Goal: Transaction & Acquisition: Purchase product/service

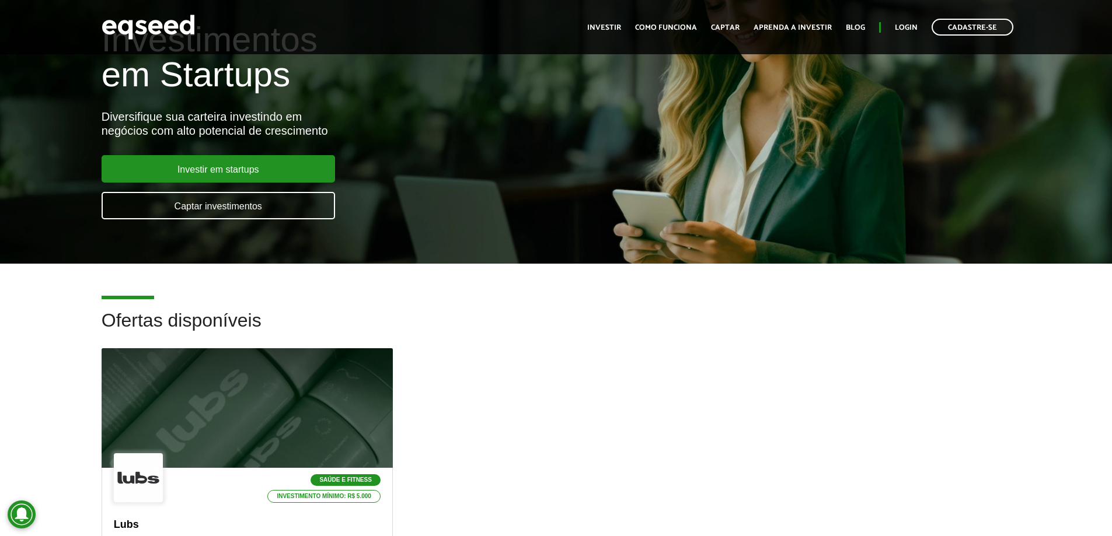
scroll to position [233, 0]
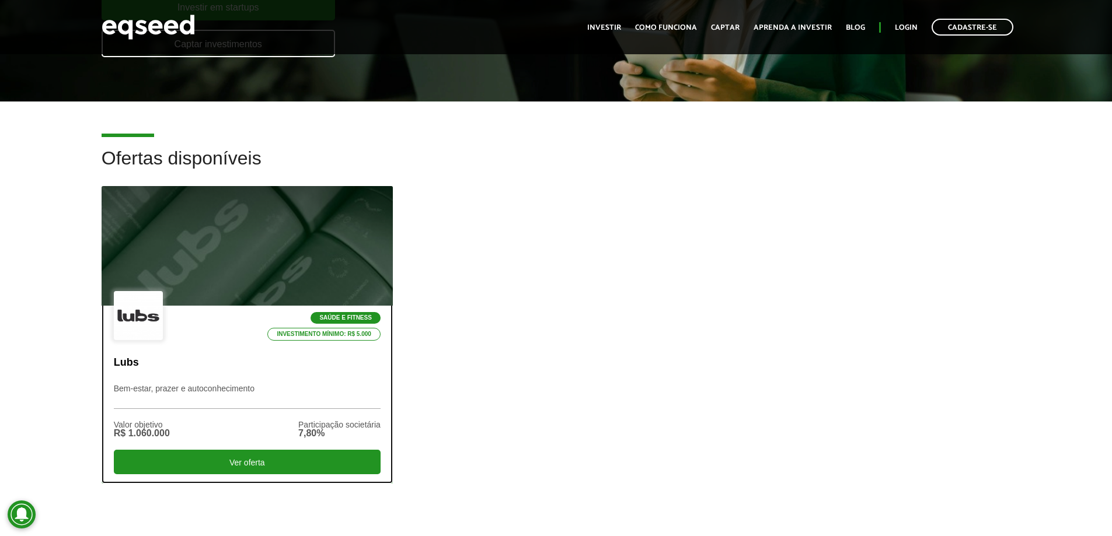
click at [327, 283] on div at bounding box center [247, 246] width 350 height 144
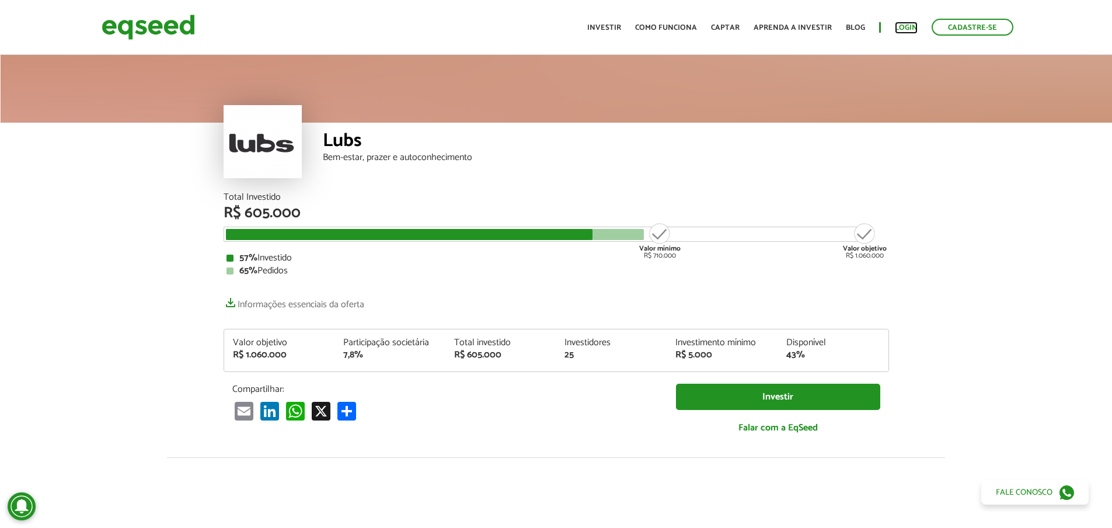
click at [914, 30] on link "Login" at bounding box center [906, 28] width 23 height 8
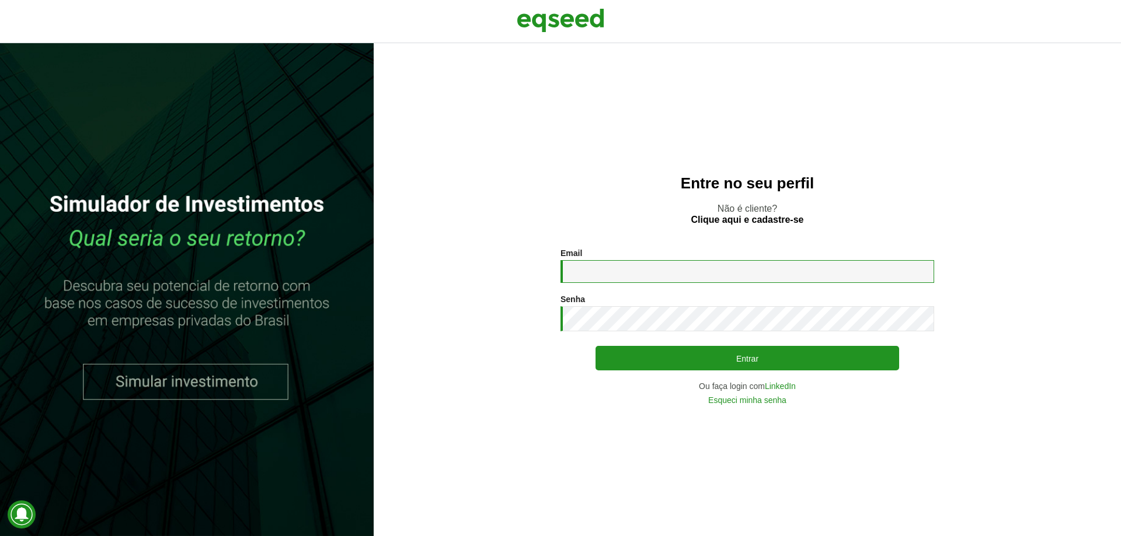
click at [694, 267] on input "Email *" at bounding box center [747, 271] width 374 height 23
type input "**********"
click at [595, 346] on button "Entrar" at bounding box center [746, 358] width 303 height 25
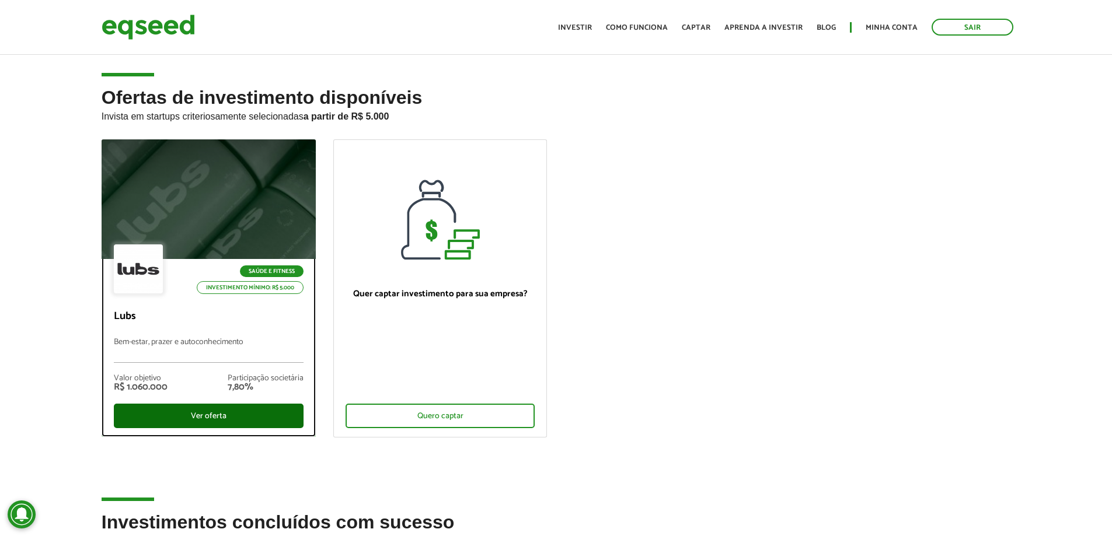
click at [206, 415] on div "Ver oferta" at bounding box center [209, 416] width 190 height 25
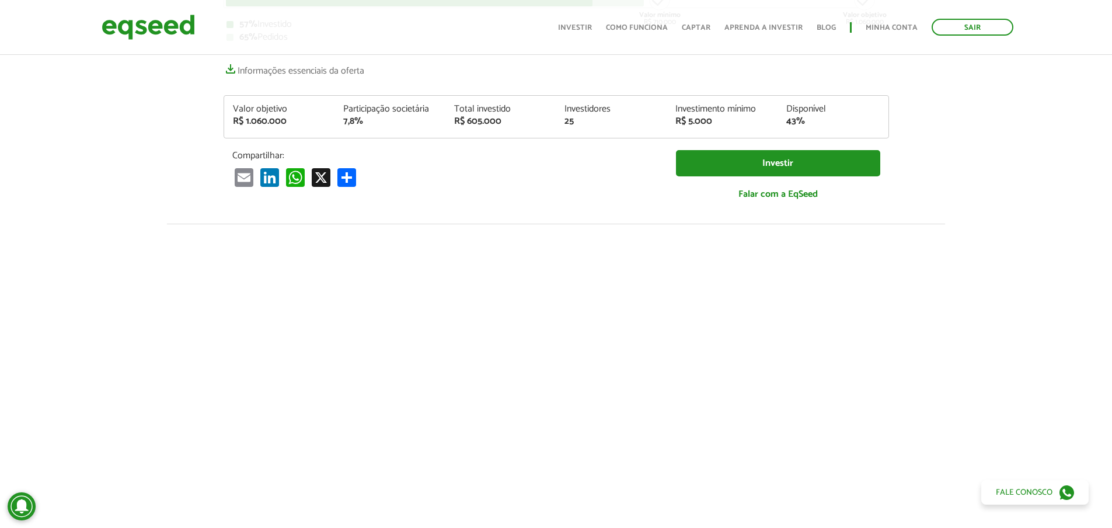
scroll to position [350, 0]
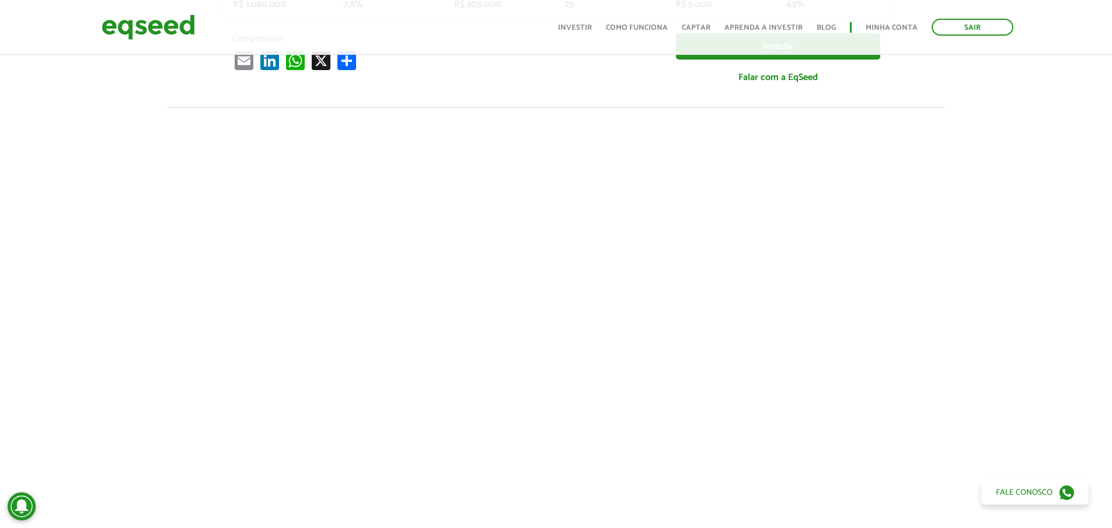
click at [994, 264] on div at bounding box center [556, 306] width 1112 height 398
click at [895, 28] on link "Minha conta" at bounding box center [891, 28] width 52 height 8
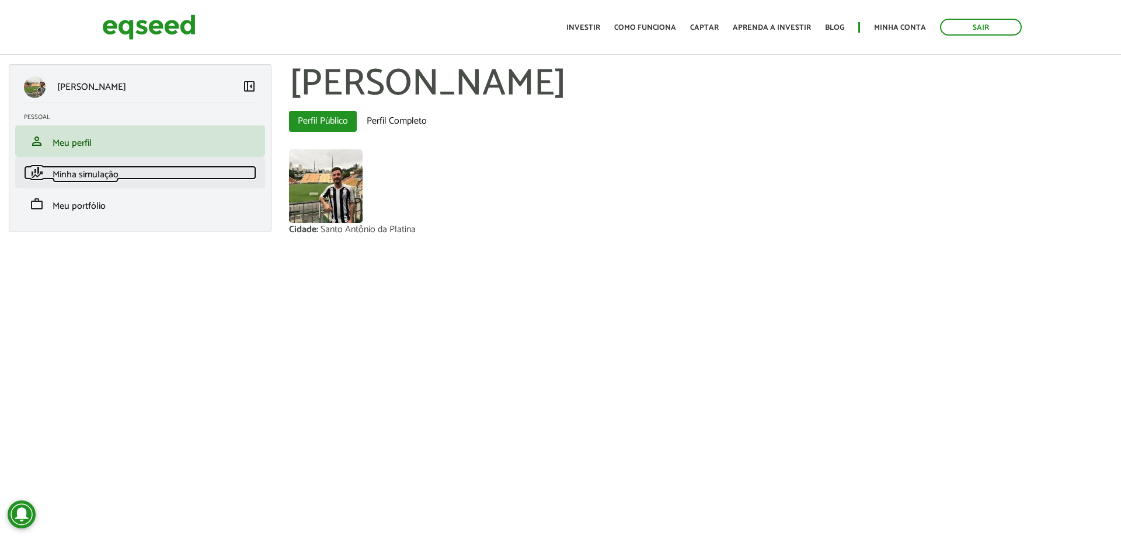
click at [180, 170] on link "finance_mode Minha simulação" at bounding box center [140, 173] width 232 height 14
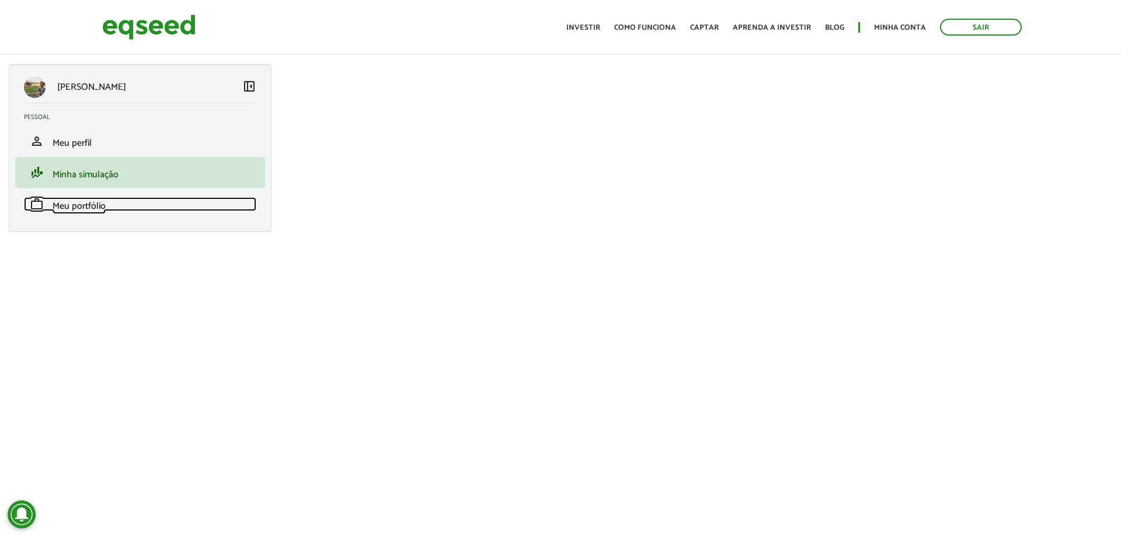
click at [170, 200] on link "work Meu portfólio" at bounding box center [140, 204] width 232 height 14
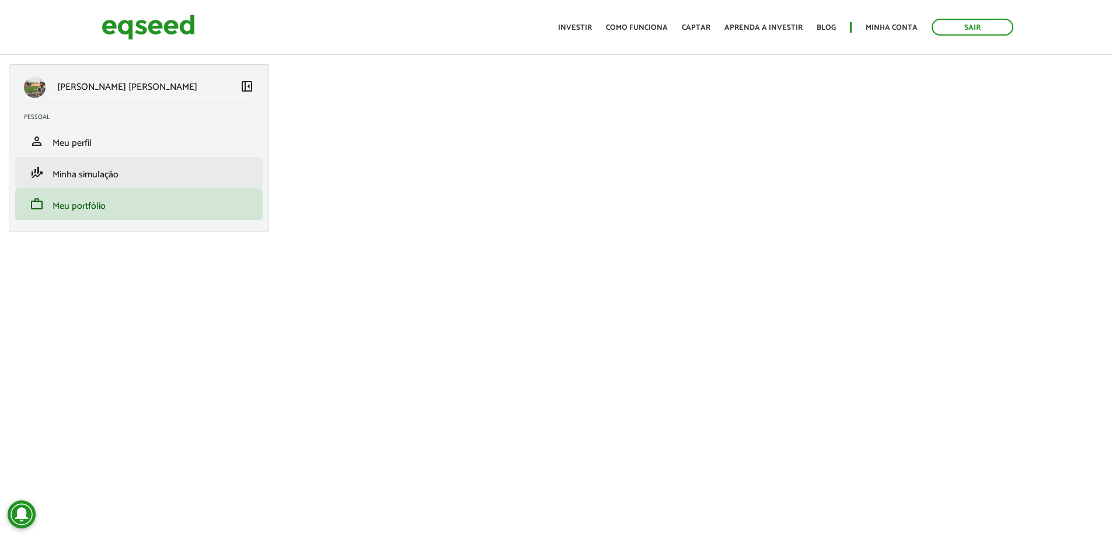
click at [172, 180] on li "finance_mode Minha simulação" at bounding box center [138, 173] width 247 height 32
click at [79, 174] on span "Minha simulação" at bounding box center [86, 175] width 66 height 16
